Goal: Obtain resource: Obtain resource

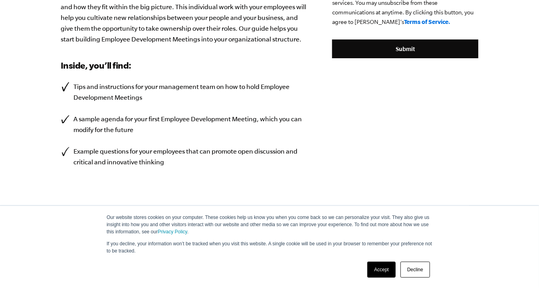
scroll to position [271, 0]
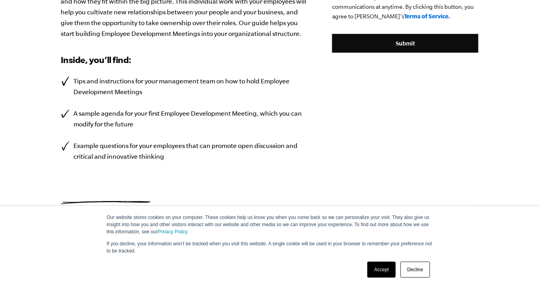
click at [419, 273] on link "Decline" at bounding box center [415, 270] width 30 height 16
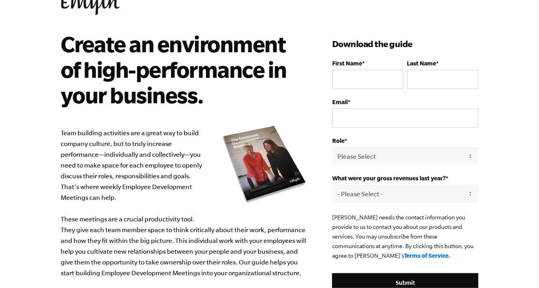
scroll to position [0, 0]
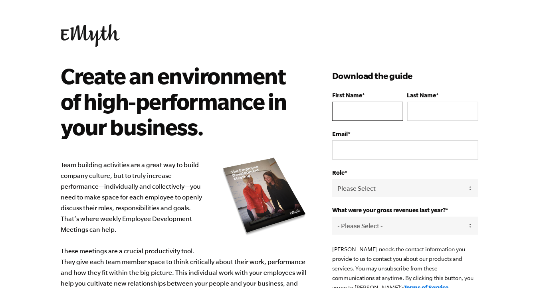
click at [344, 109] on input "First Name *" at bounding box center [367, 111] width 71 height 19
type input "b"
click at [358, 46] on link at bounding box center [269, 35] width 417 height 23
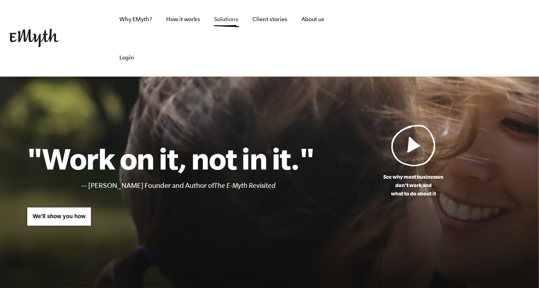
click at [224, 20] on link "Solutions" at bounding box center [225, 19] width 37 height 38
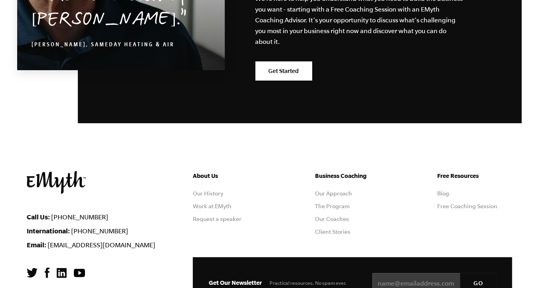
scroll to position [1469, 0]
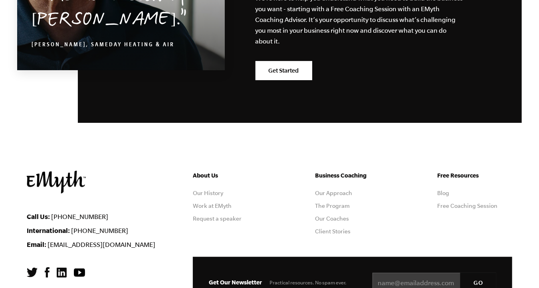
click at [452, 171] on h5 "Free Resources" at bounding box center [474, 176] width 75 height 10
click at [446, 190] on link "Blog" at bounding box center [443, 193] width 12 height 6
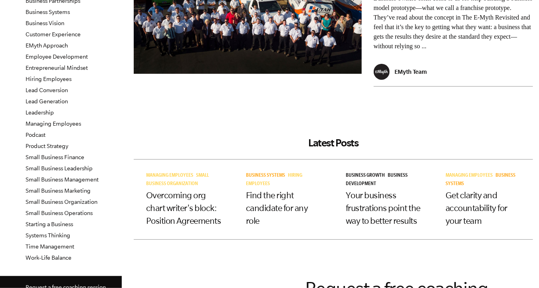
scroll to position [120, 0]
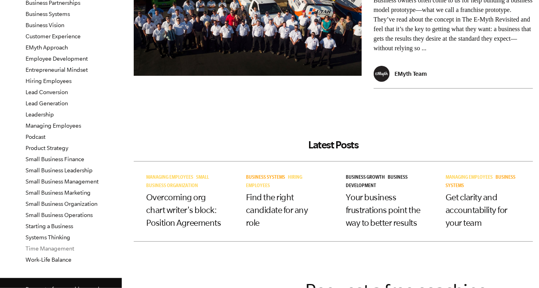
click at [54, 249] on link "Time Management" at bounding box center [50, 248] width 49 height 6
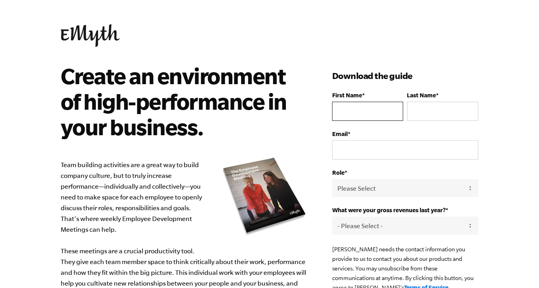
click at [357, 113] on input "First Name *" at bounding box center [367, 111] width 71 height 19
type input "Bryce"
type input "Williams"
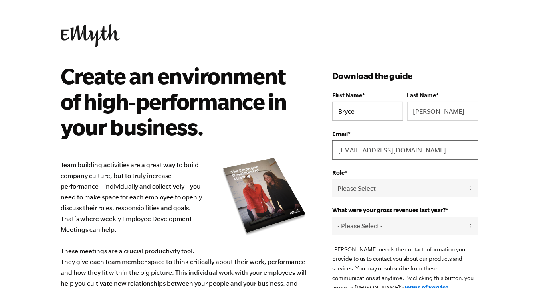
type input "bryce@sbrycewilliams.com"
click at [404, 188] on select "Please Select Owner Partner / Co-Owner Executive Employee / Other" at bounding box center [405, 188] width 146 height 18
select select "Owner"
click at [332, 179] on select "Please Select Owner Partner / Co-Owner Executive Employee / Other" at bounding box center [405, 188] width 146 height 18
click at [364, 227] on select "- Please Select - 0-75K 76-150K 151-275K 276-500K 501-750K 751-1M 1-2.5M 2.5-5M…" at bounding box center [405, 226] width 146 height 18
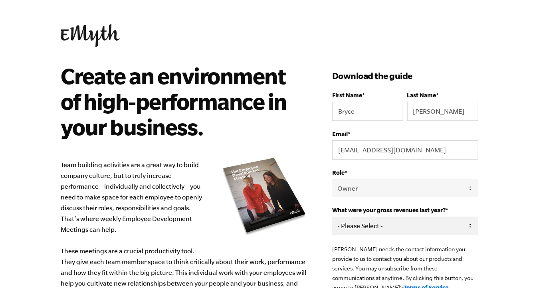
select select "0-75K"
click at [332, 217] on select "- Please Select - 0-75K 76-150K 151-275K 276-500K 501-750K 751-1M 1-2.5M 2.5-5M…" at bounding box center [405, 226] width 146 height 18
click at [508, 215] on body "Create an environment of high-performance in your business. Team building activ…" at bounding box center [269, 144] width 539 height 288
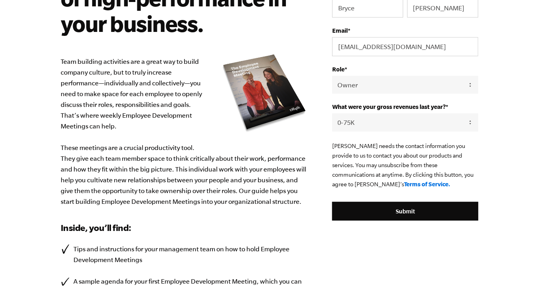
scroll to position [120, 0]
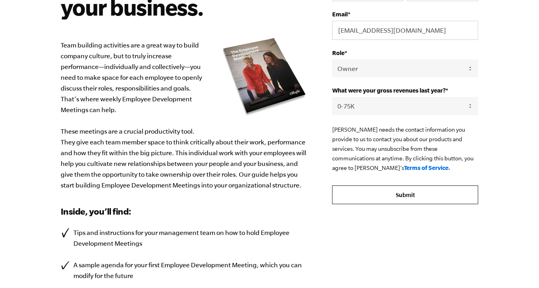
click at [391, 198] on input "Submit" at bounding box center [405, 195] width 146 height 19
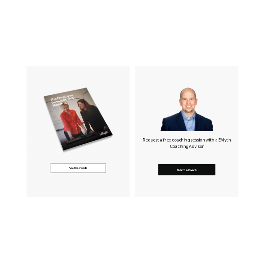
scroll to position [239, 0]
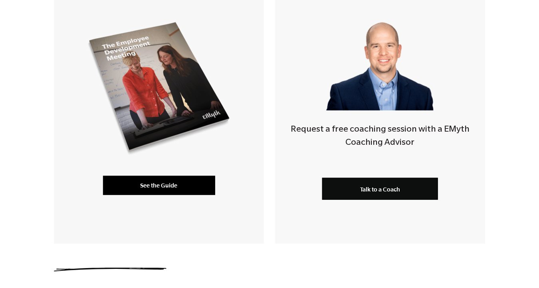
click at [159, 184] on link "See the Guide" at bounding box center [159, 185] width 112 height 19
